Goal: Information Seeking & Learning: Learn about a topic

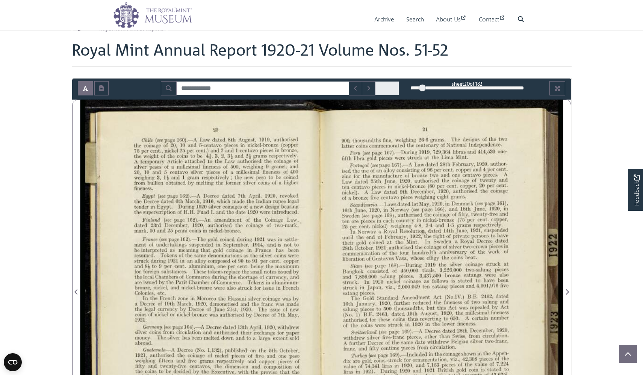
scroll to position [103, 0]
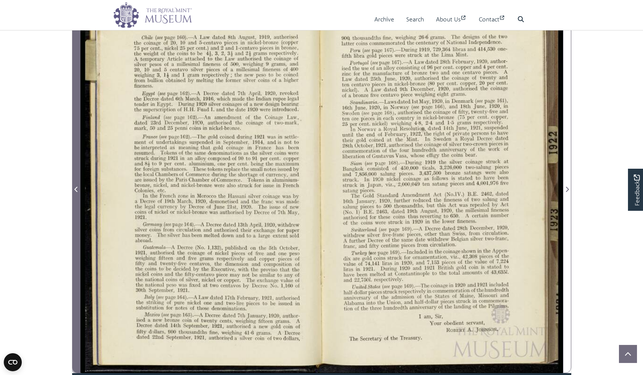
click at [76, 189] on icon "Previous Page" at bounding box center [76, 189] width 4 height 6
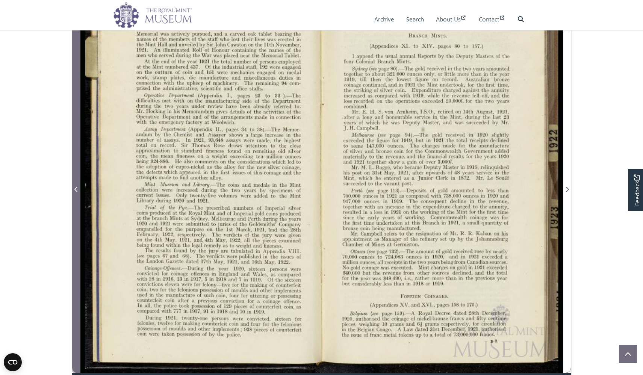
click at [76, 189] on icon "Previous Page" at bounding box center [76, 189] width 4 height 6
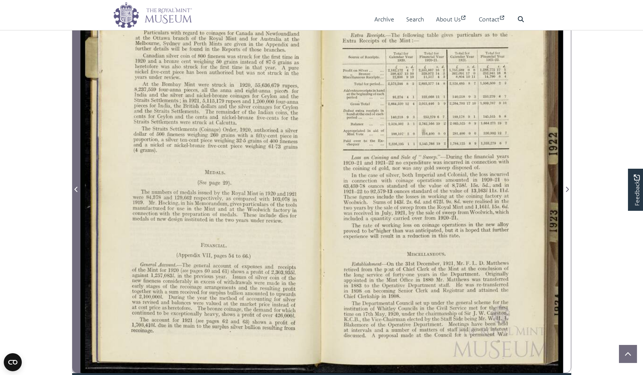
click at [76, 189] on icon "Previous Page" at bounding box center [76, 189] width 4 height 6
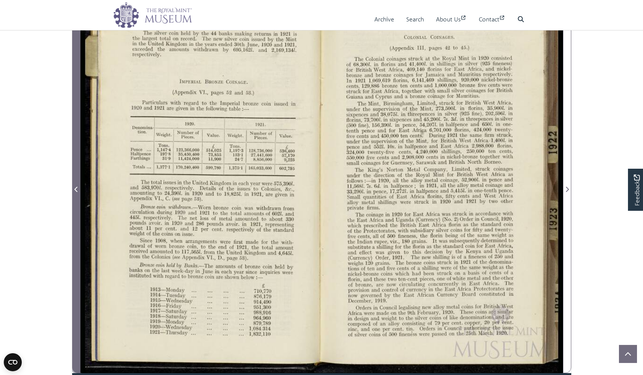
click at [76, 189] on icon "Previous Page" at bounding box center [76, 189] width 4 height 6
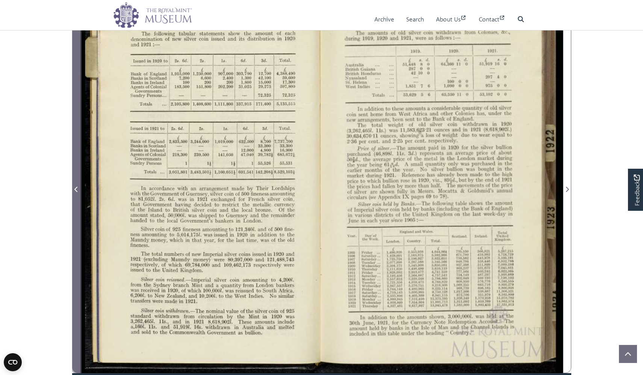
click at [76, 189] on icon "Previous Page" at bounding box center [76, 189] width 4 height 6
